Goal: Navigation & Orientation: Understand site structure

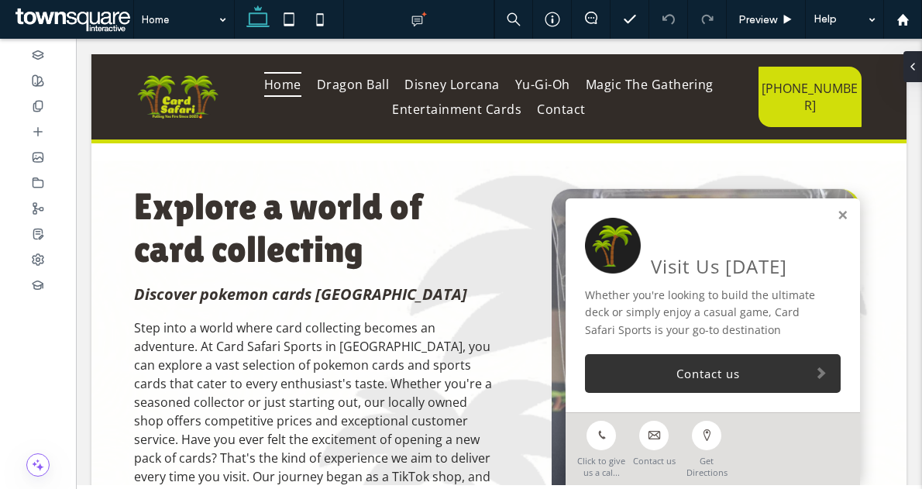
scroll to position [2393, 0]
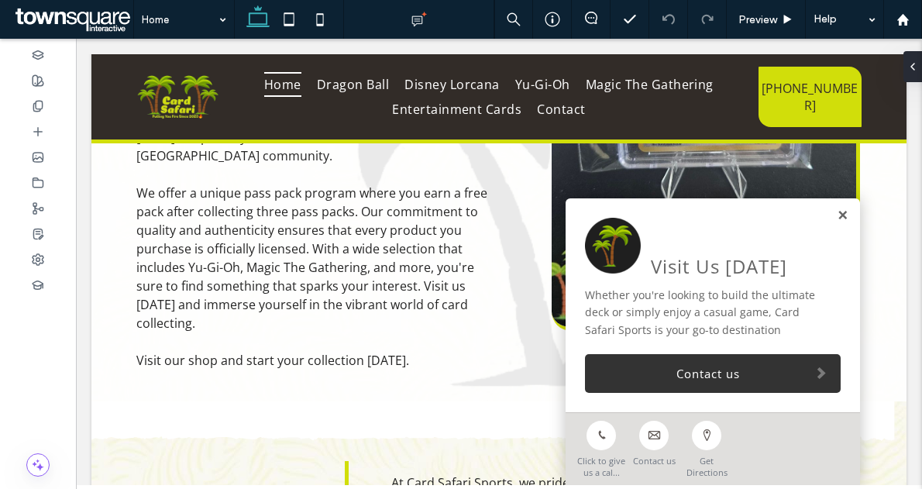
click at [836, 221] on link at bounding box center [842, 215] width 12 height 13
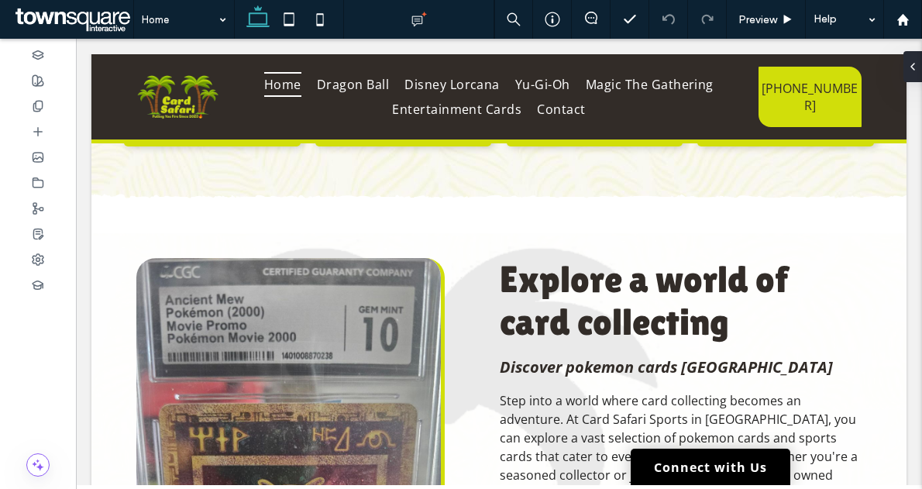
scroll to position [853, 0]
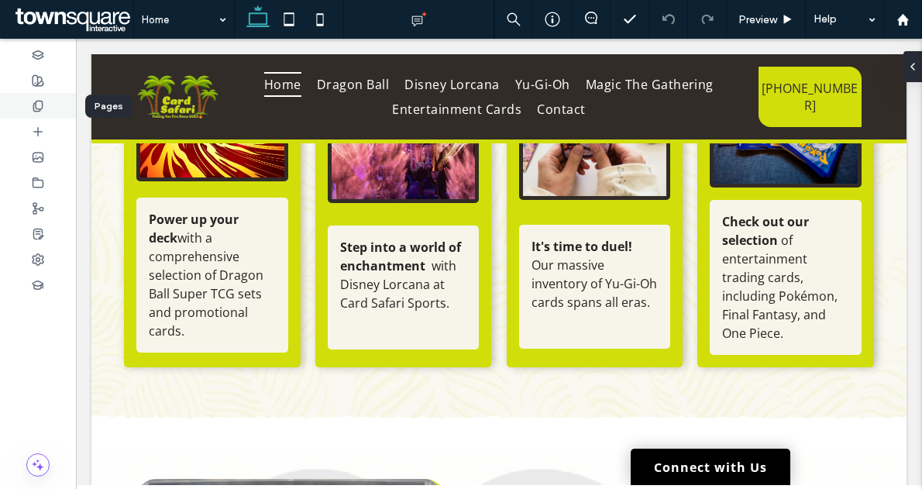
click at [39, 106] on icon at bounding box center [38, 106] width 12 height 12
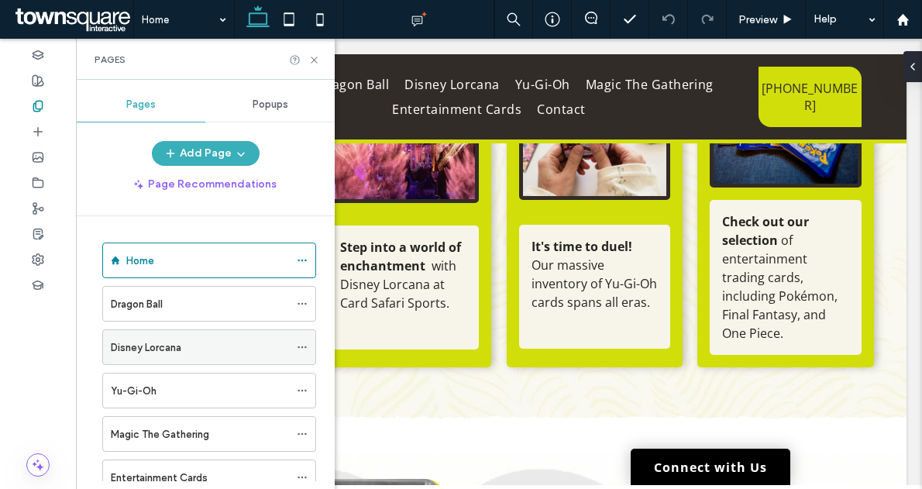
click at [165, 350] on label "Disney Lorcana" at bounding box center [146, 347] width 70 height 27
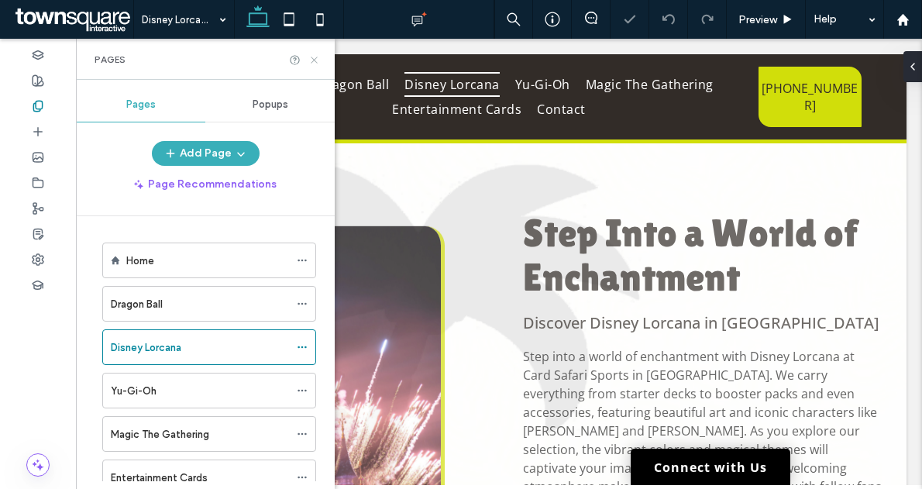
click at [313, 56] on icon at bounding box center [314, 60] width 12 height 12
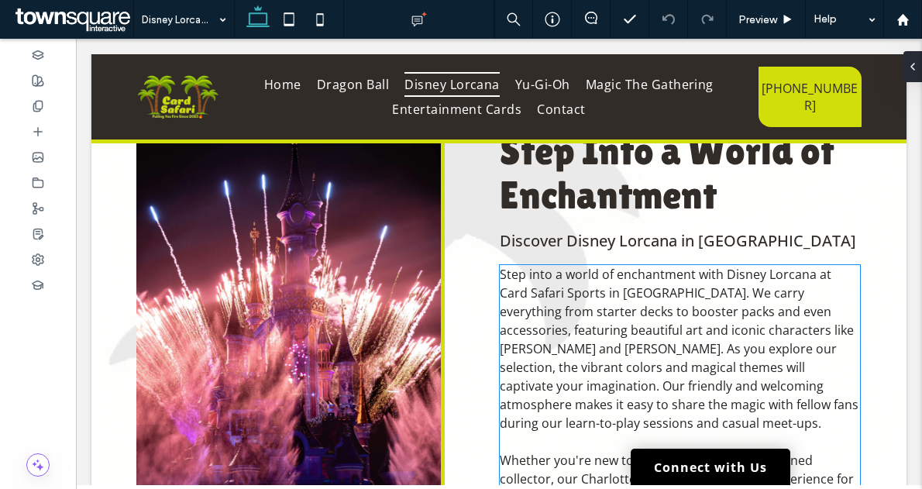
scroll to position [88, 0]
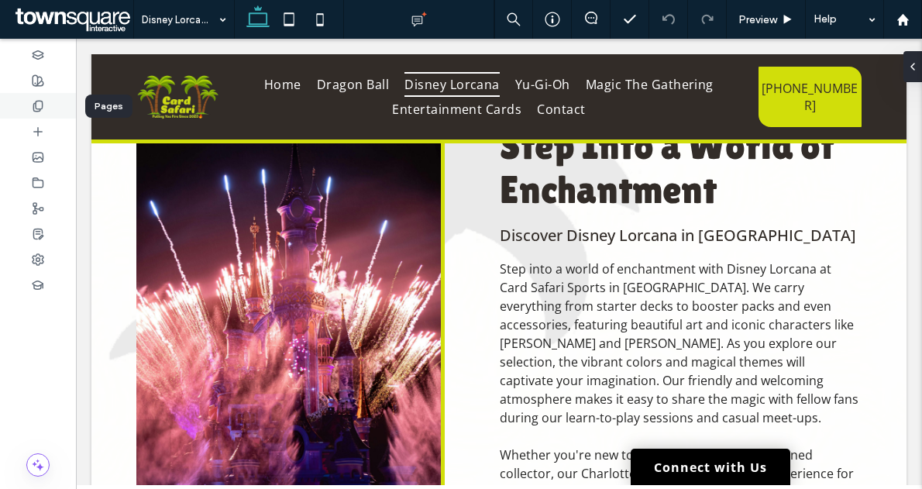
click at [39, 107] on icon at bounding box center [38, 106] width 12 height 12
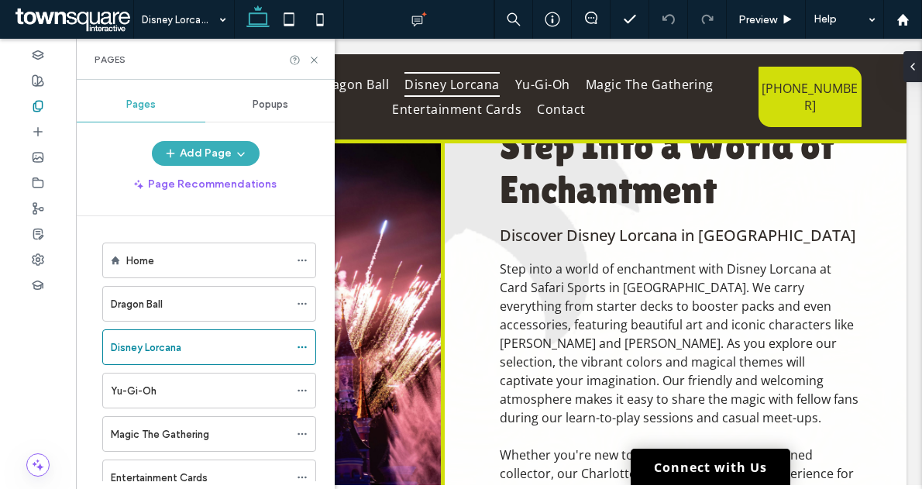
scroll to position [22, 0]
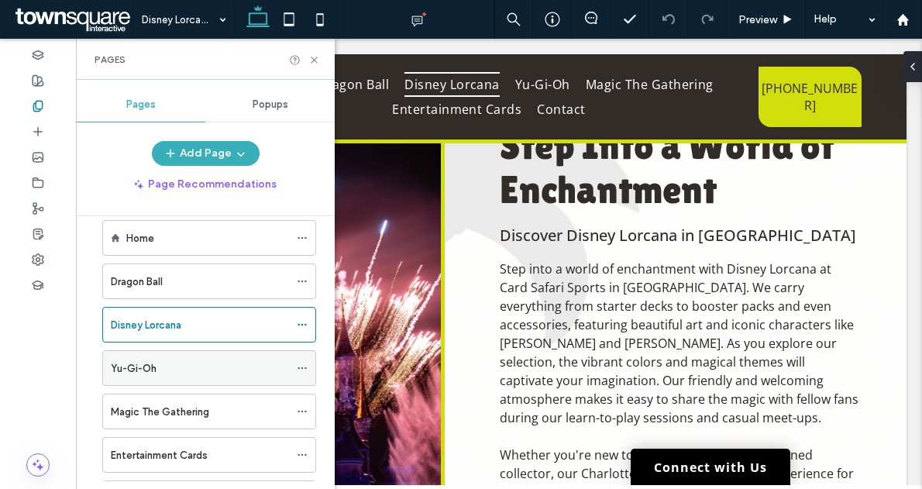
click at [185, 367] on div "Yu-Gi-Oh" at bounding box center [200, 368] width 178 height 16
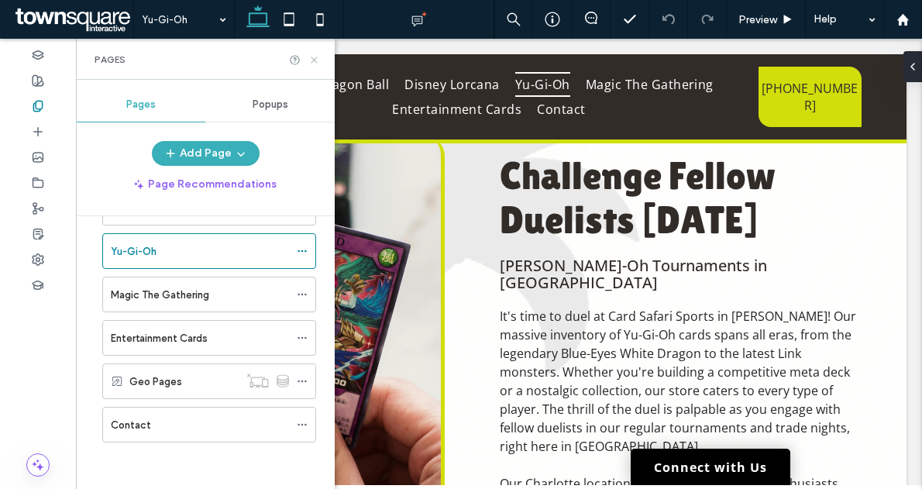
click at [317, 60] on icon at bounding box center [314, 60] width 12 height 12
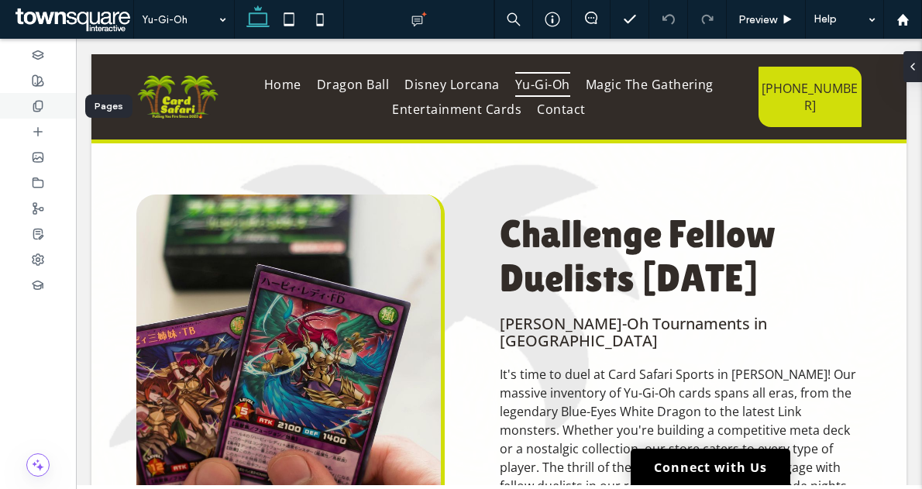
click at [39, 108] on icon at bounding box center [38, 106] width 12 height 12
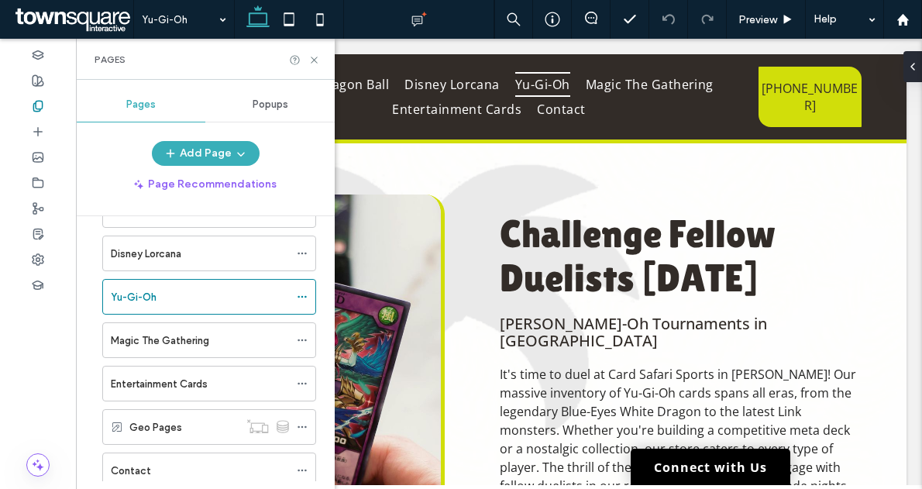
scroll to position [94, 0]
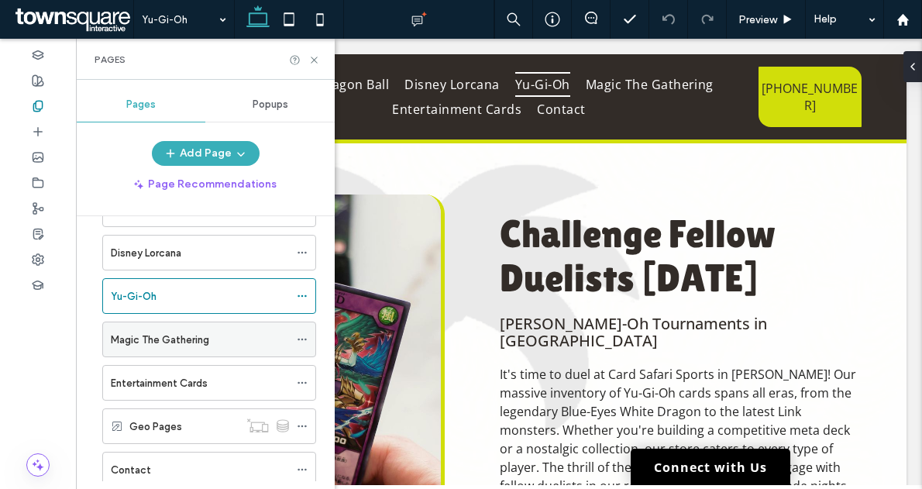
click at [180, 338] on label "Magic The Gathering" at bounding box center [160, 339] width 98 height 27
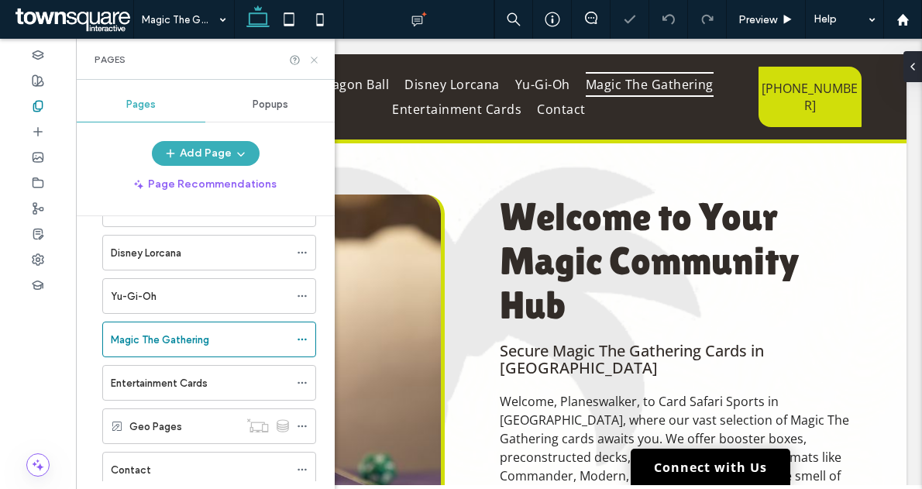
click at [314, 57] on icon at bounding box center [314, 60] width 12 height 12
